Goal: Find specific page/section: Find specific page/section

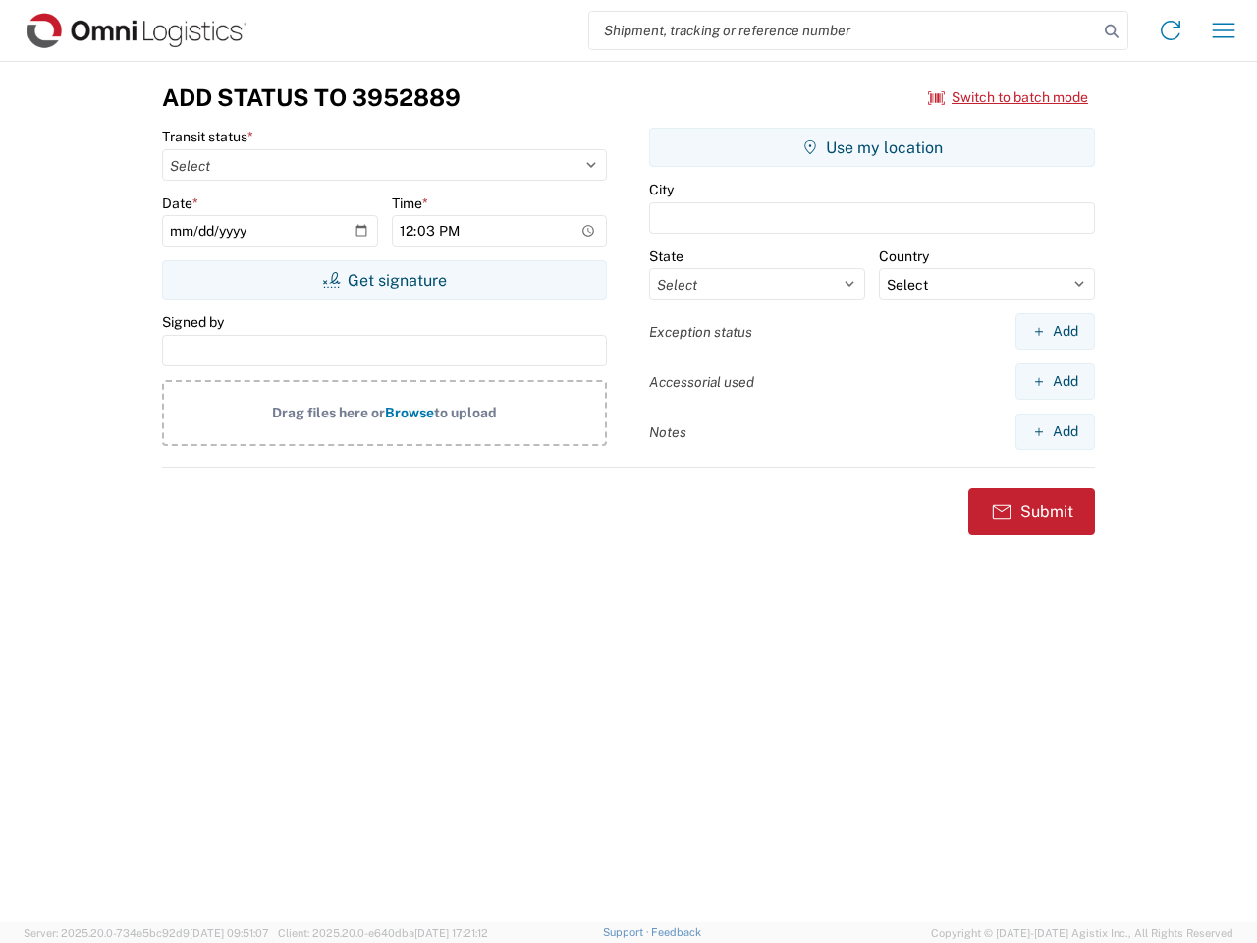
click at [843, 30] on input "search" at bounding box center [843, 30] width 509 height 37
click at [1111, 31] on icon at bounding box center [1111, 31] width 27 height 27
click at [1170, 30] on icon at bounding box center [1170, 30] width 31 height 31
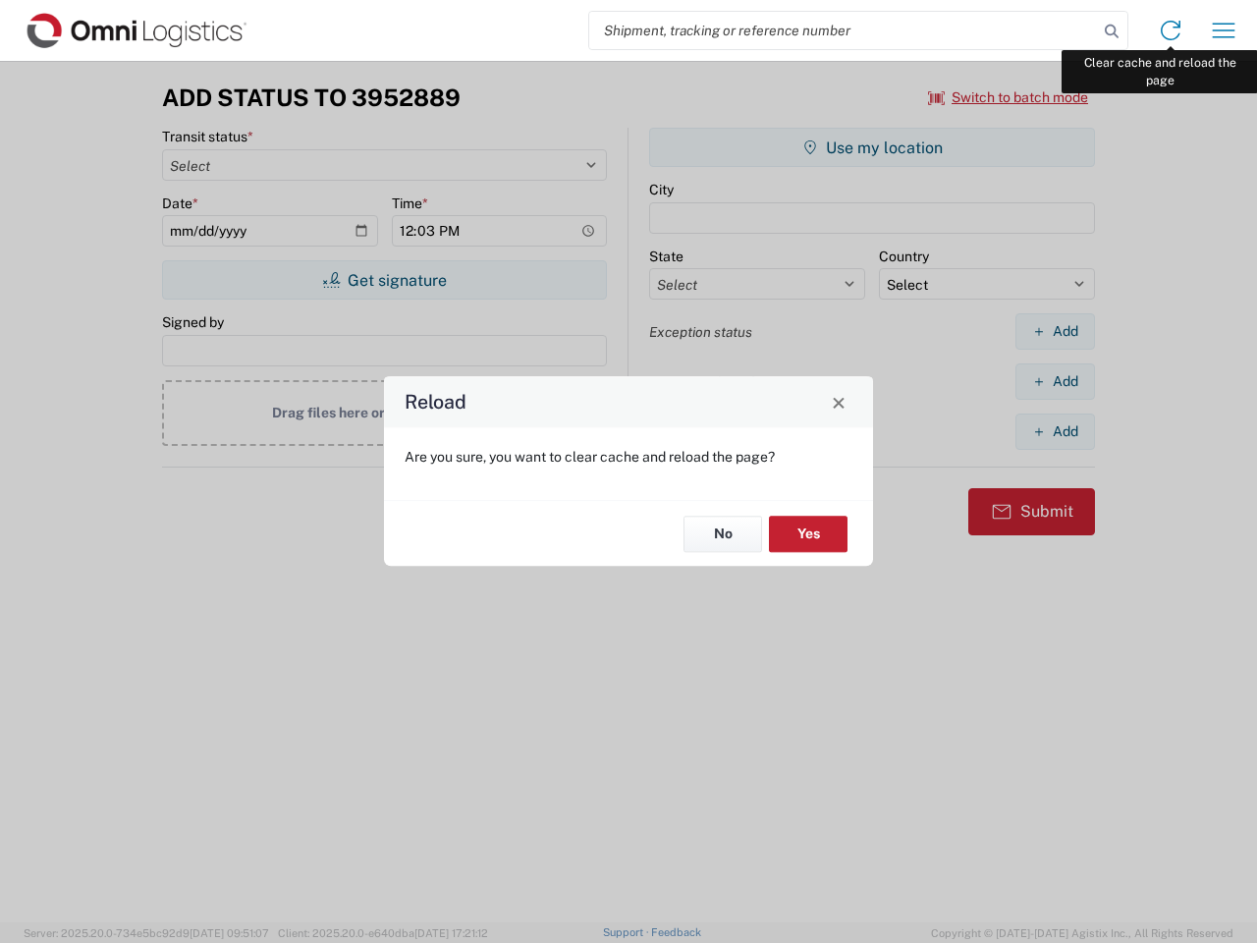
click at [1223, 30] on div "Reload Are you sure, you want to clear cache and reload the page? No Yes" at bounding box center [628, 471] width 1257 height 943
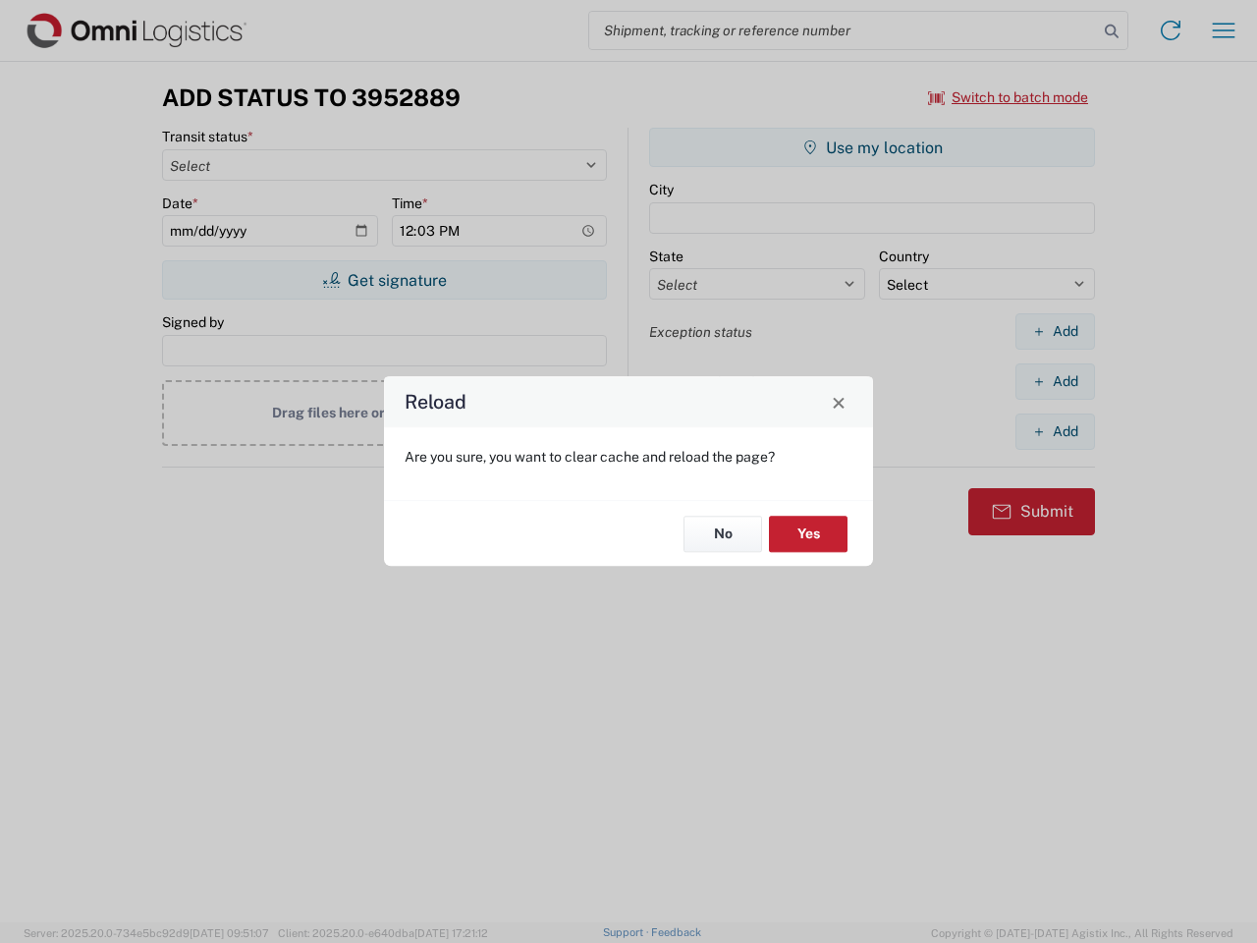
click at [1008, 97] on div "Reload Are you sure, you want to clear cache and reload the page? No Yes" at bounding box center [628, 471] width 1257 height 943
click at [384, 280] on div "Reload Are you sure, you want to clear cache and reload the page? No Yes" at bounding box center [628, 471] width 1257 height 943
click at [872, 147] on div "Reload Are you sure, you want to clear cache and reload the page? No Yes" at bounding box center [628, 471] width 1257 height 943
click at [1055, 331] on div "Reload Are you sure, you want to clear cache and reload the page? No Yes" at bounding box center [628, 471] width 1257 height 943
click at [1055, 381] on div "Reload Are you sure, you want to clear cache and reload the page? No Yes" at bounding box center [628, 471] width 1257 height 943
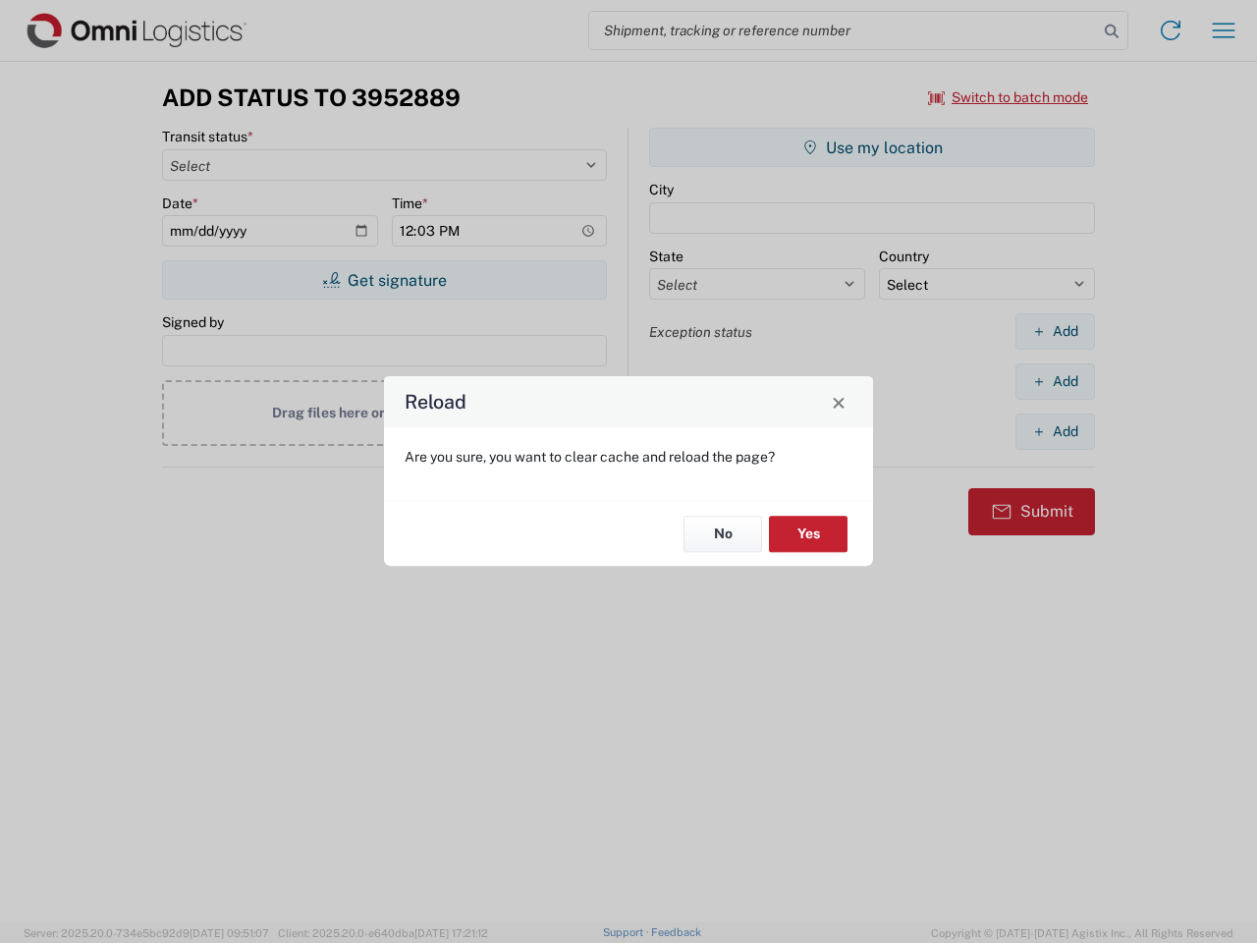
click at [1055, 431] on div "Reload Are you sure, you want to clear cache and reload the page? No Yes" at bounding box center [628, 471] width 1257 height 943
